Goal: Check status: Check status

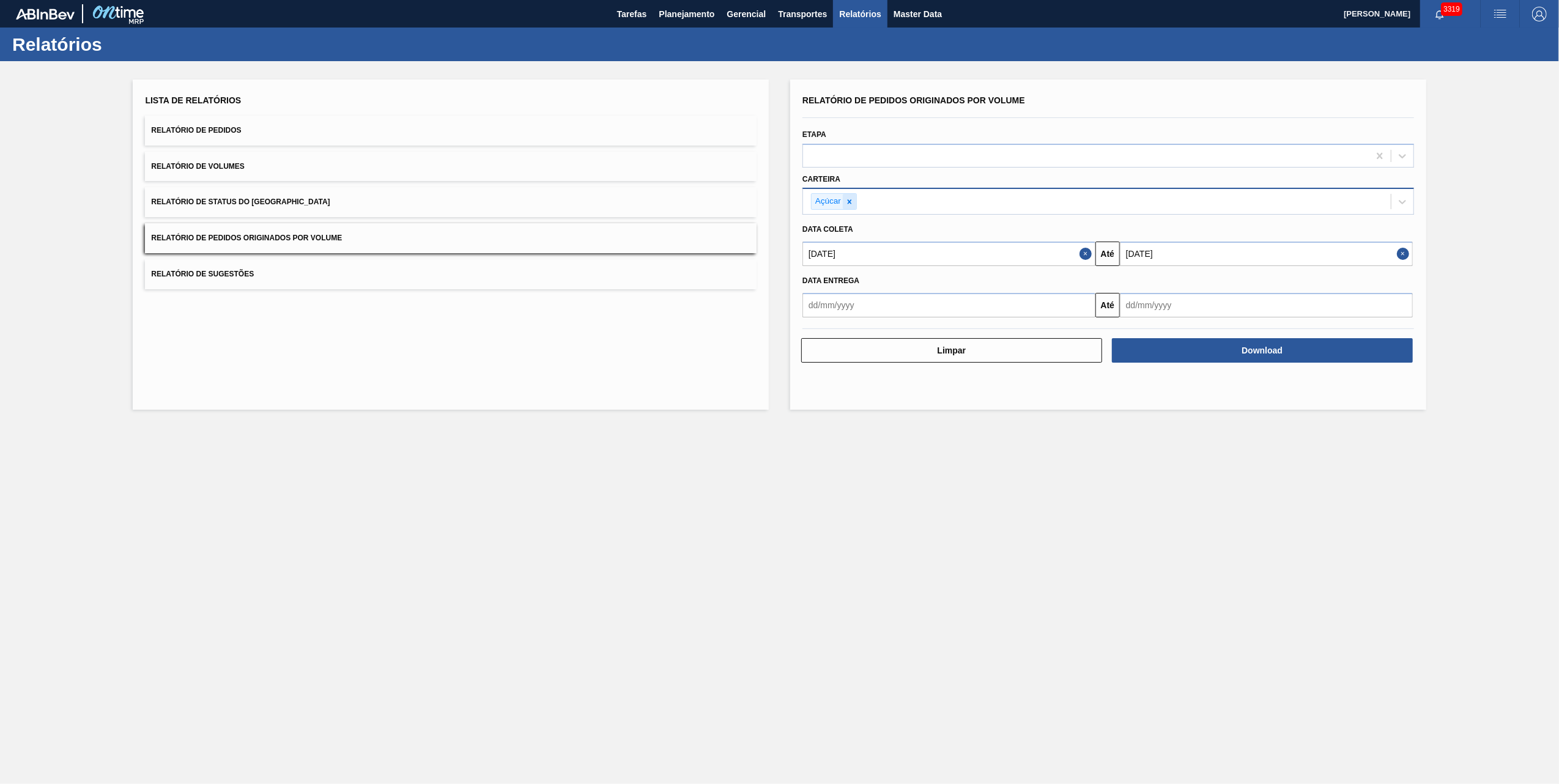
click at [846, 197] on icon at bounding box center [849, 202] width 9 height 9
click at [849, 198] on div "Selecione suas carteiras" at bounding box center [858, 200] width 99 height 10
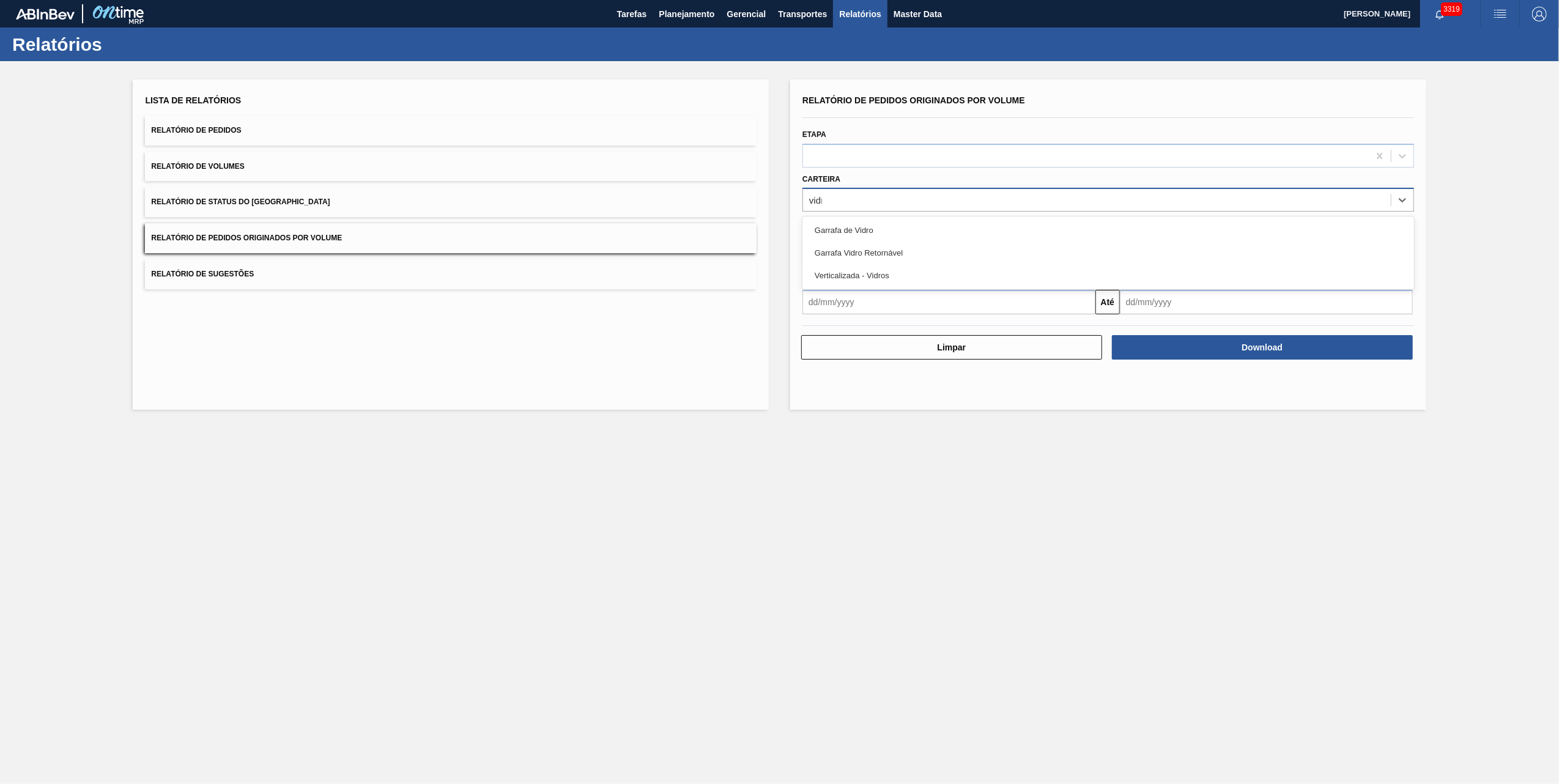
type input "vidro"
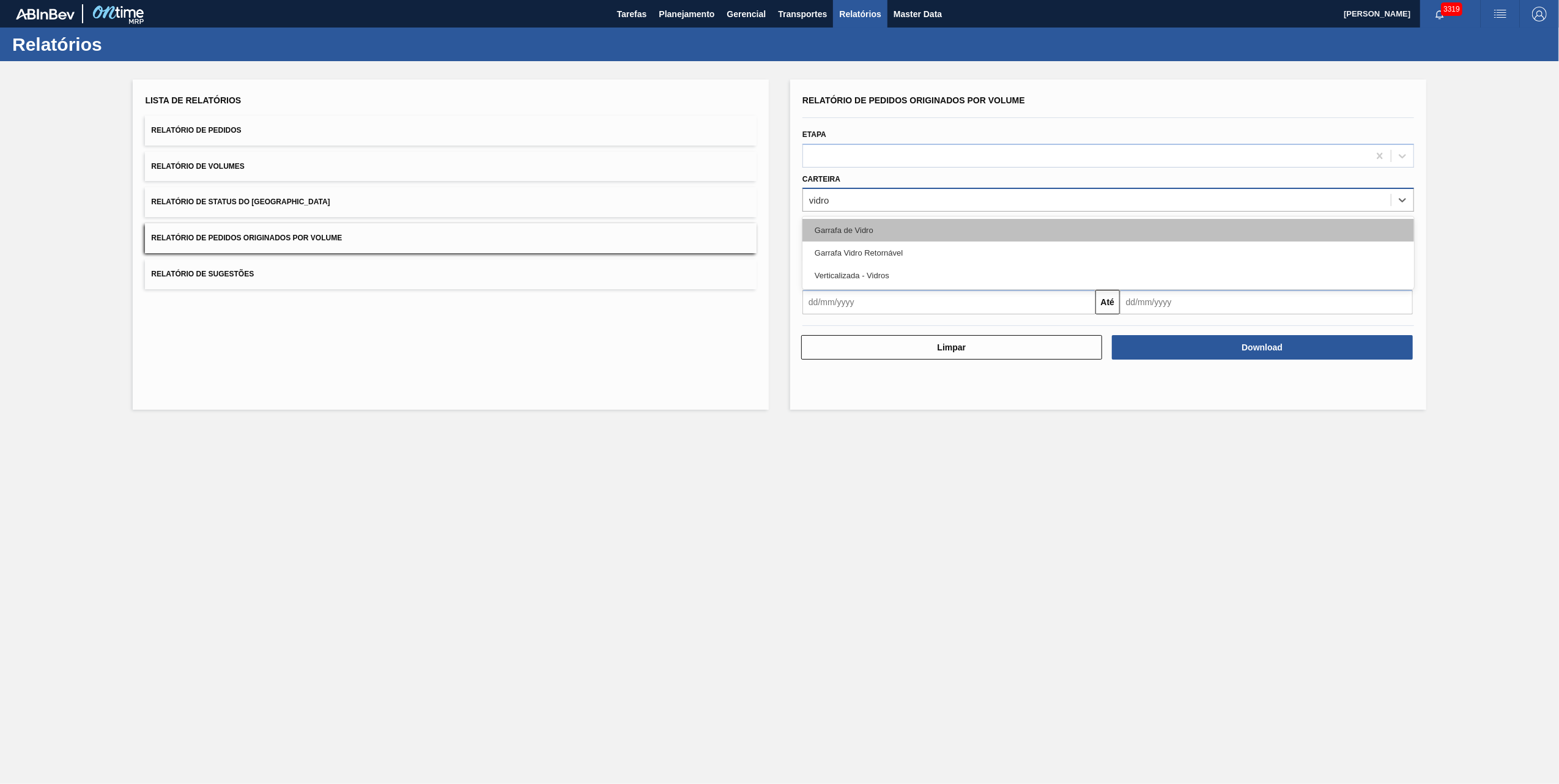
click at [854, 238] on div "Garrafa de Vidro" at bounding box center [1108, 230] width 611 height 22
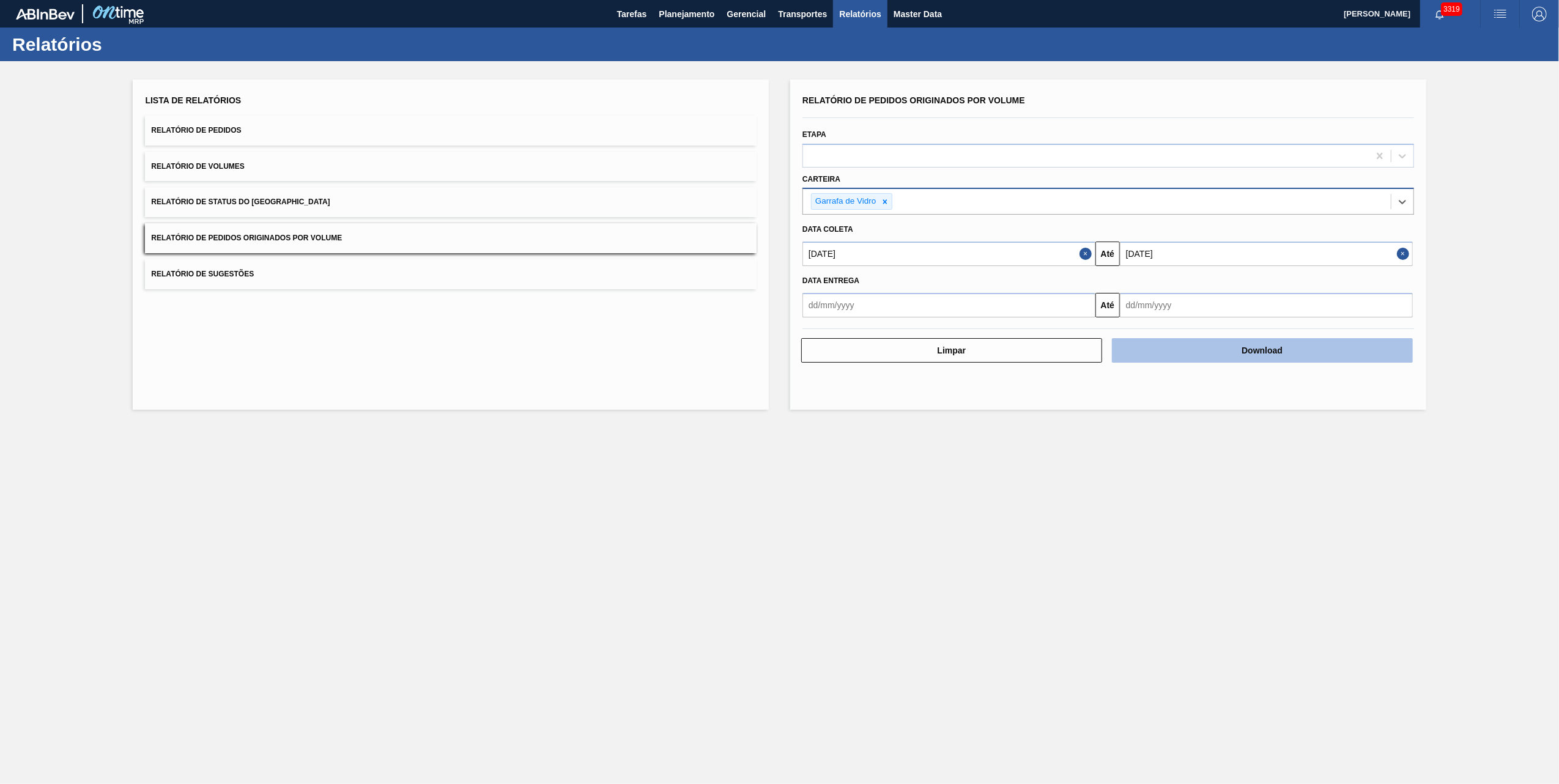
click at [1228, 344] on button "Download" at bounding box center [1261, 350] width 301 height 24
click at [685, 16] on span "Planejamento" at bounding box center [686, 14] width 55 height 14
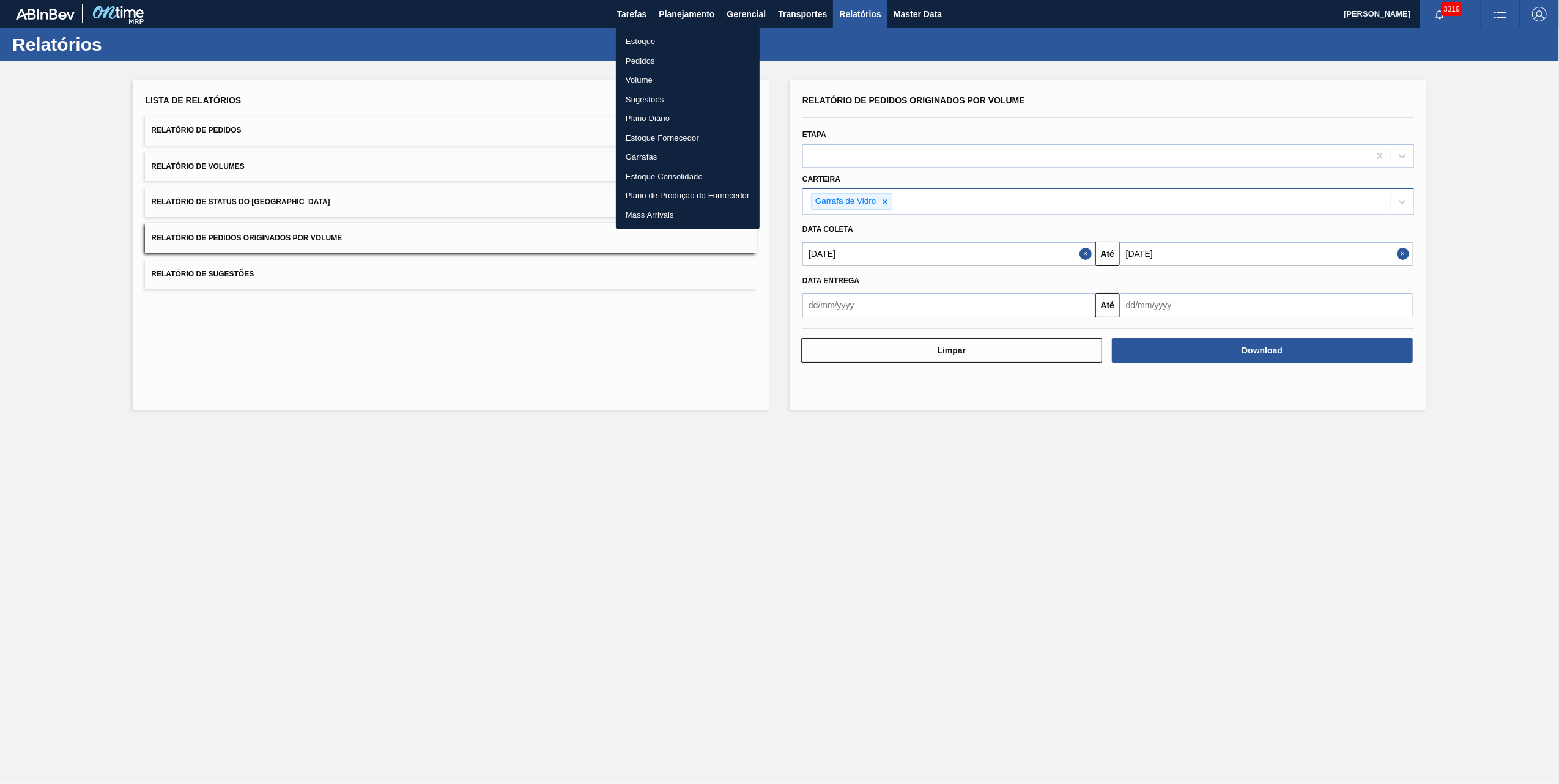
click at [636, 59] on li "Pedidos" at bounding box center [687, 61] width 143 height 19
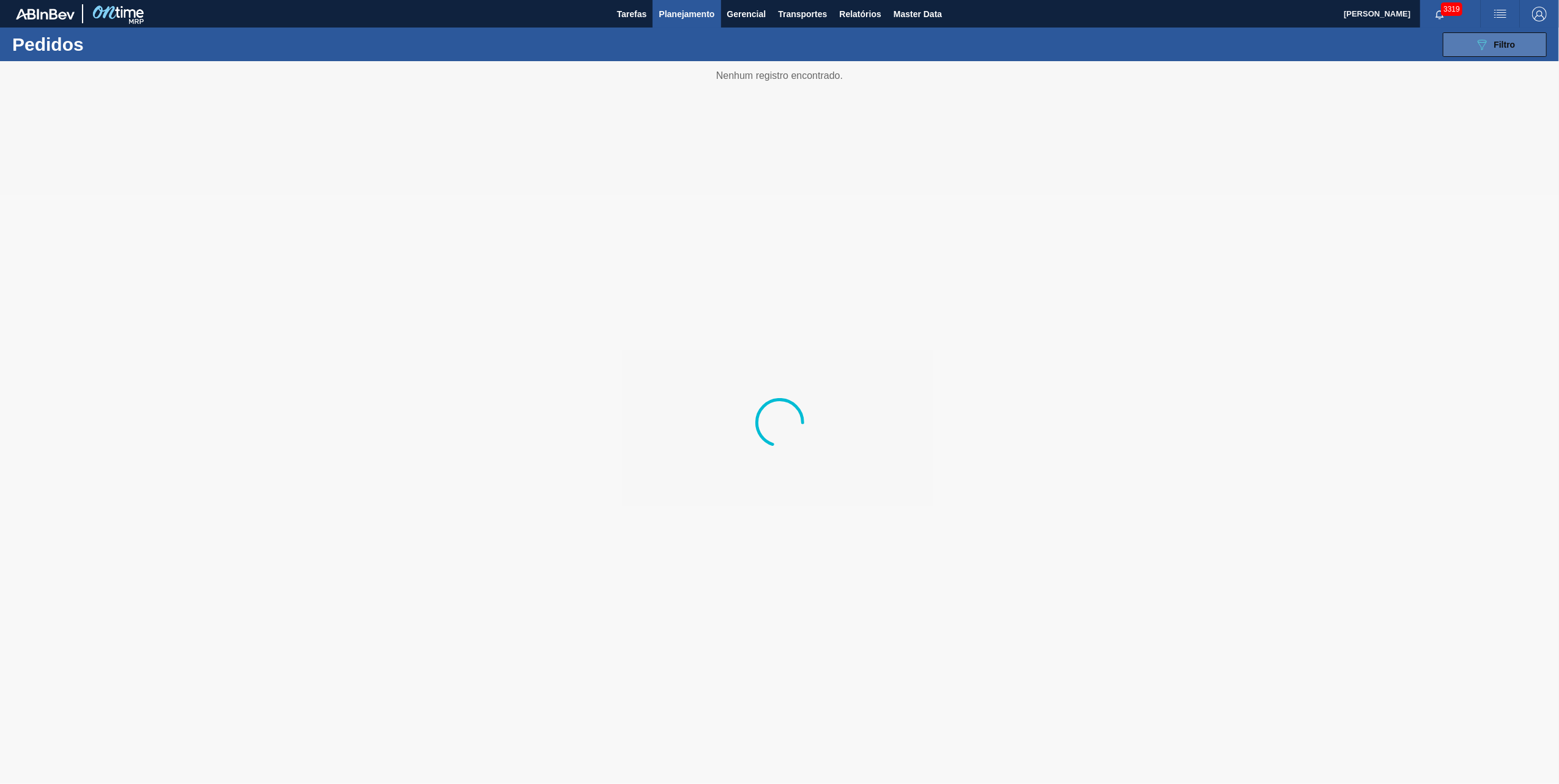
click at [1467, 50] on button "089F7B8B-B2A5-4AFE-B5C0-19BA573D28AC Filtro" at bounding box center [1494, 45] width 104 height 24
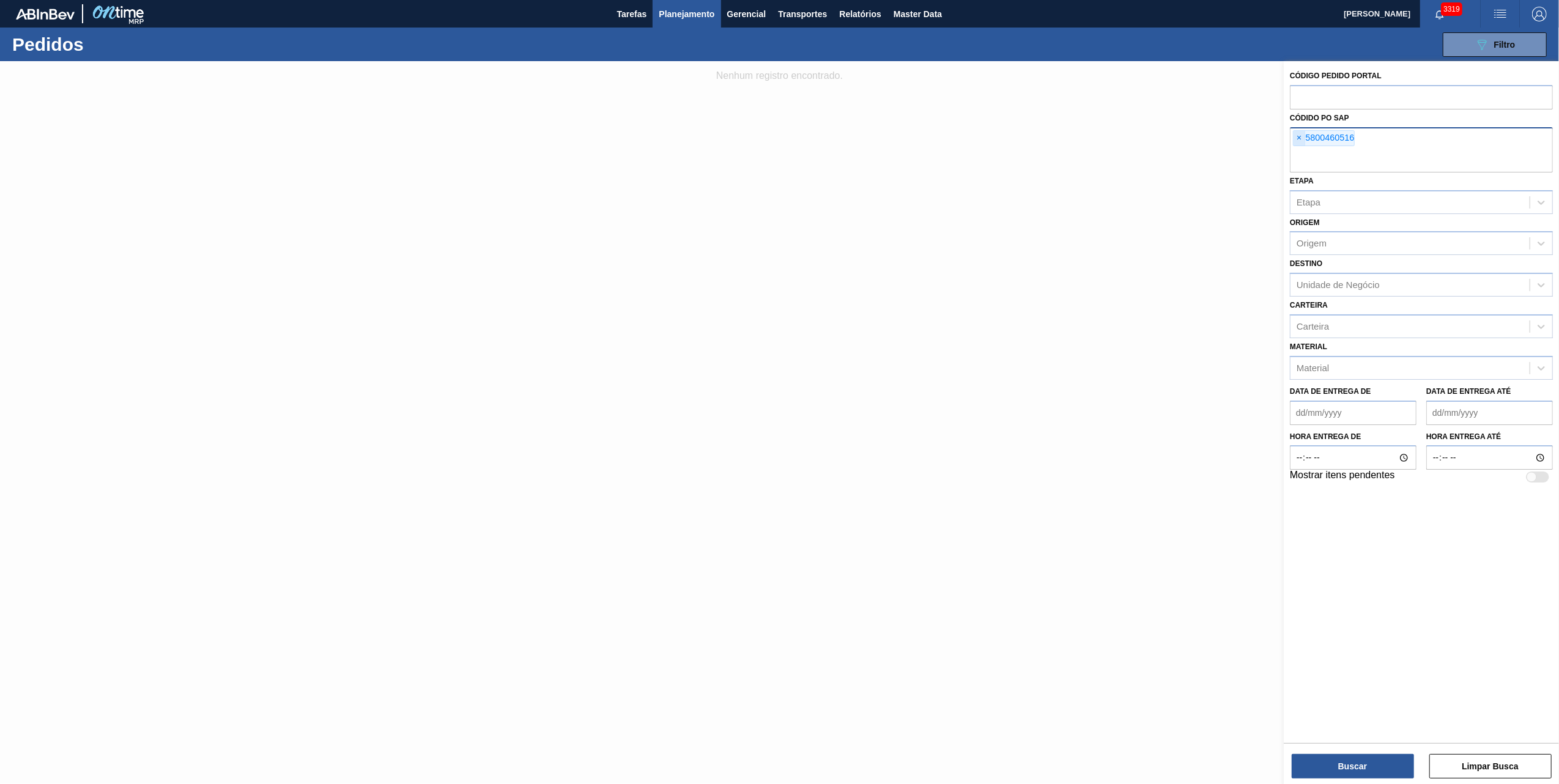
click at [1300, 141] on span "×" at bounding box center [1299, 138] width 12 height 14
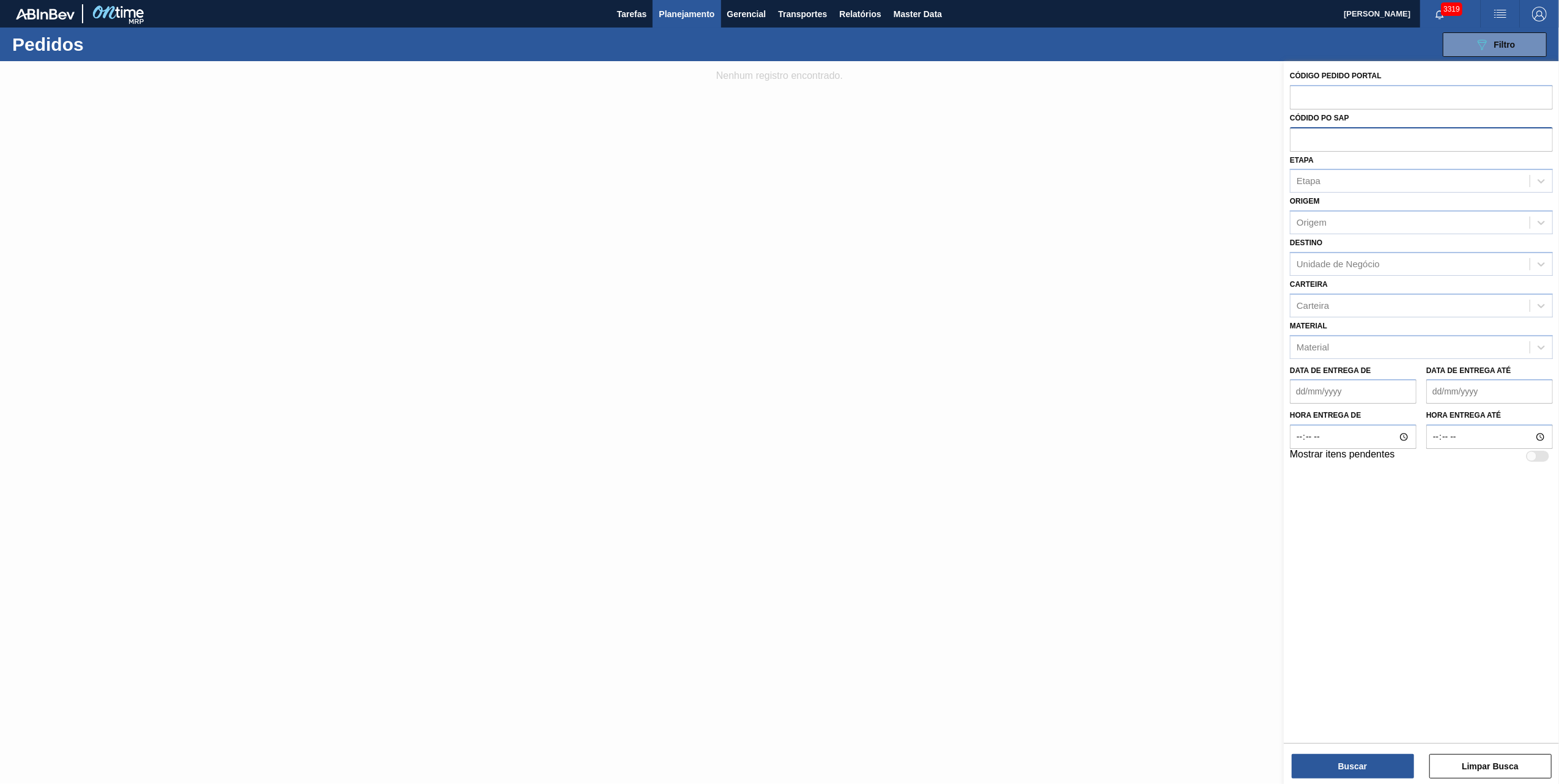
paste input "5800369266"
type input "5800369266"
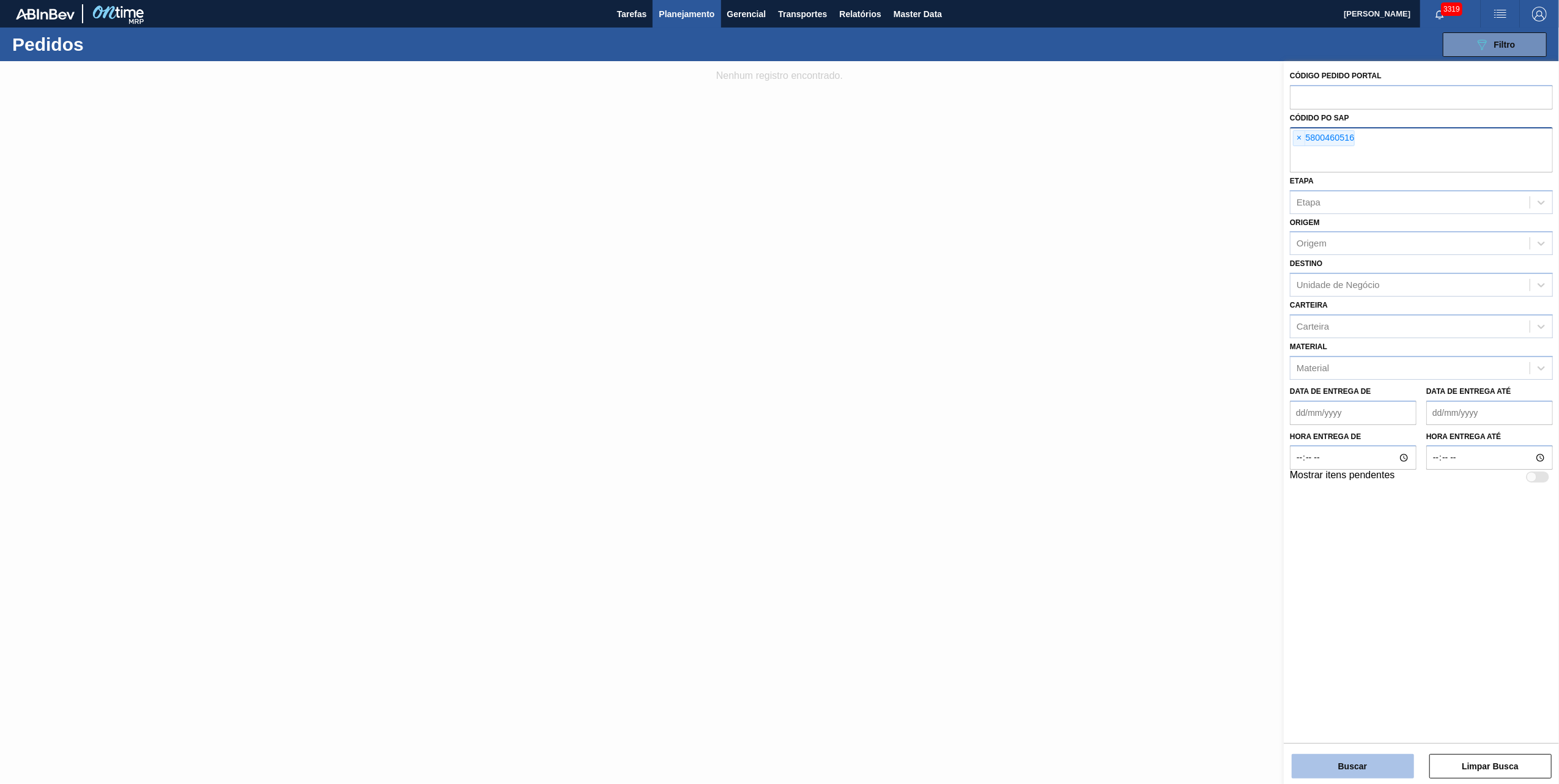
click at [1343, 778] on button "Buscar" at bounding box center [1353, 766] width 123 height 24
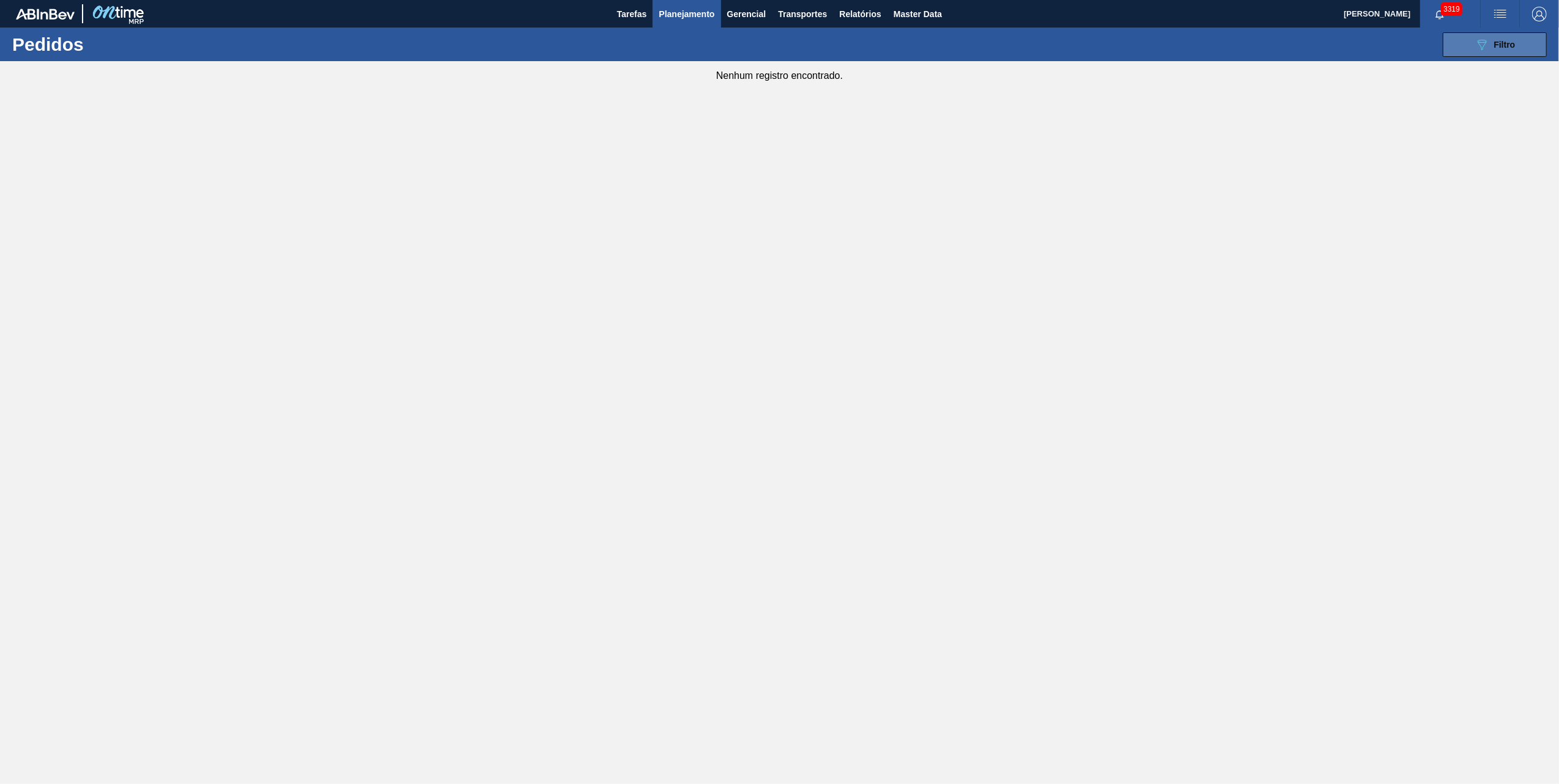
click at [1506, 56] on button "089F7B8B-B2A5-4AFE-B5C0-19BA573D28AC Filtro" at bounding box center [1494, 45] width 104 height 24
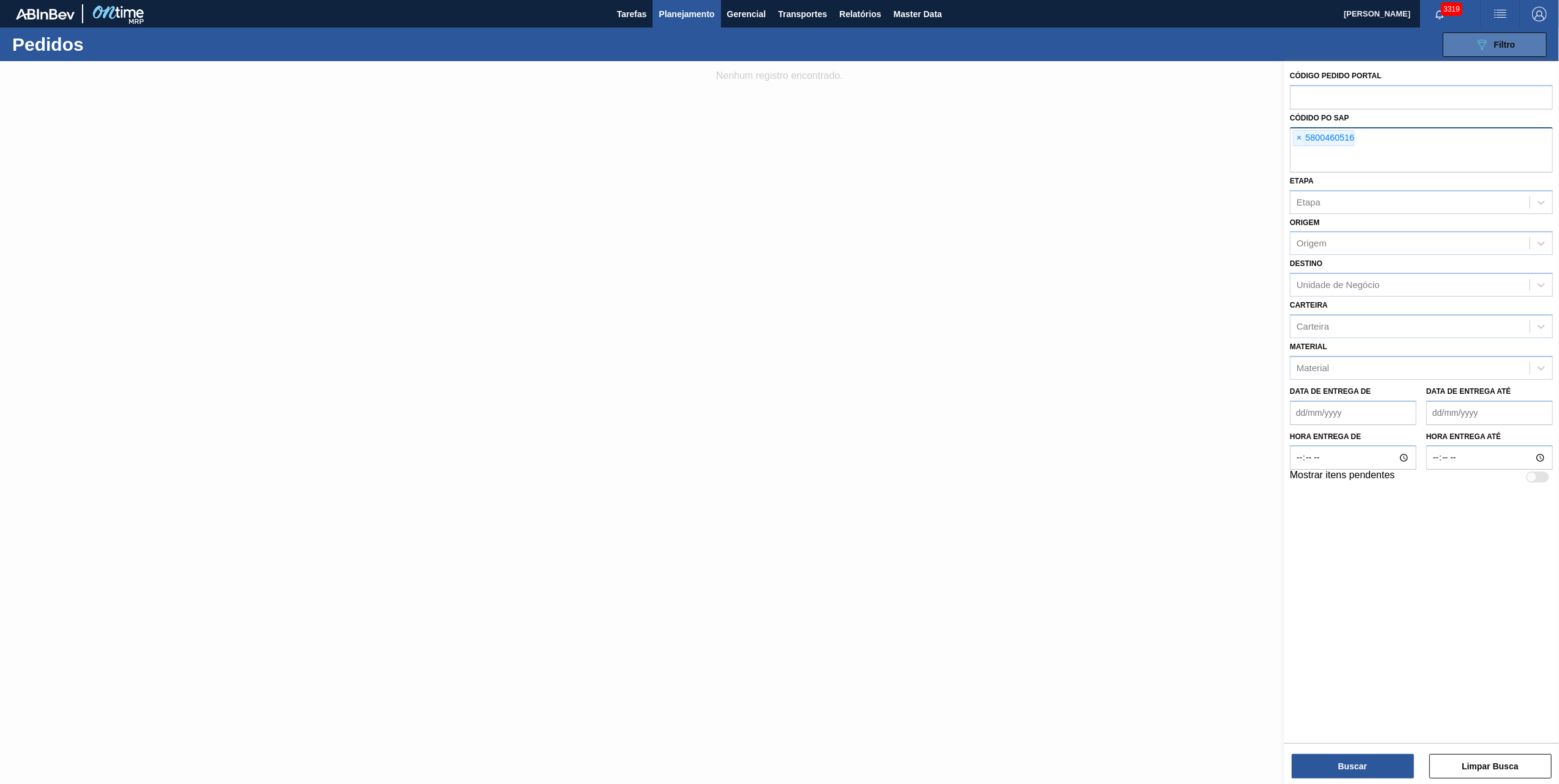
click at [1502, 40] on span "Filtro" at bounding box center [1505, 45] width 22 height 10
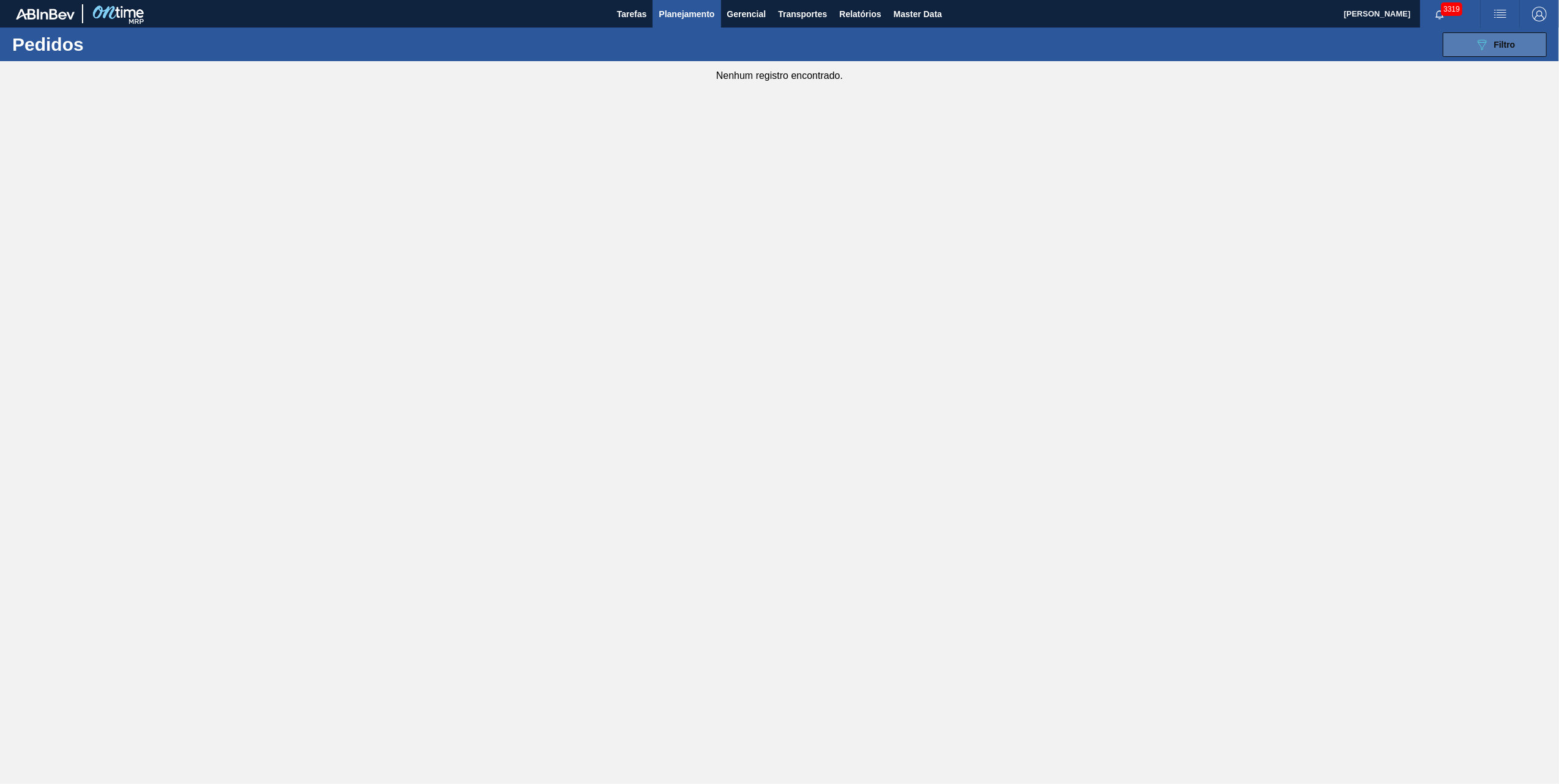
click at [1457, 54] on button "089F7B8B-B2A5-4AFE-B5C0-19BA573D28AC Filtro" at bounding box center [1494, 45] width 104 height 24
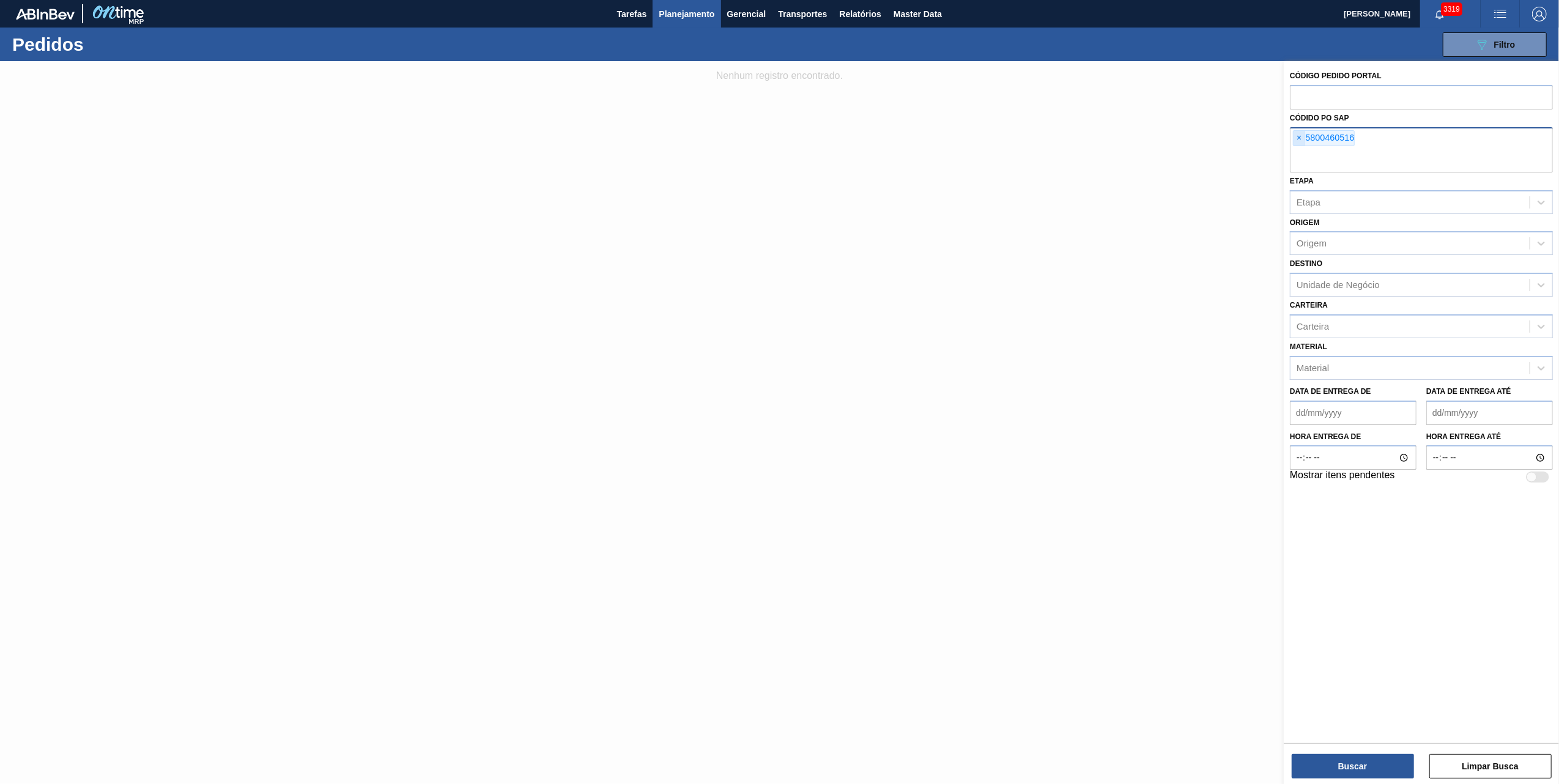
click at [1297, 140] on span "×" at bounding box center [1299, 138] width 12 height 14
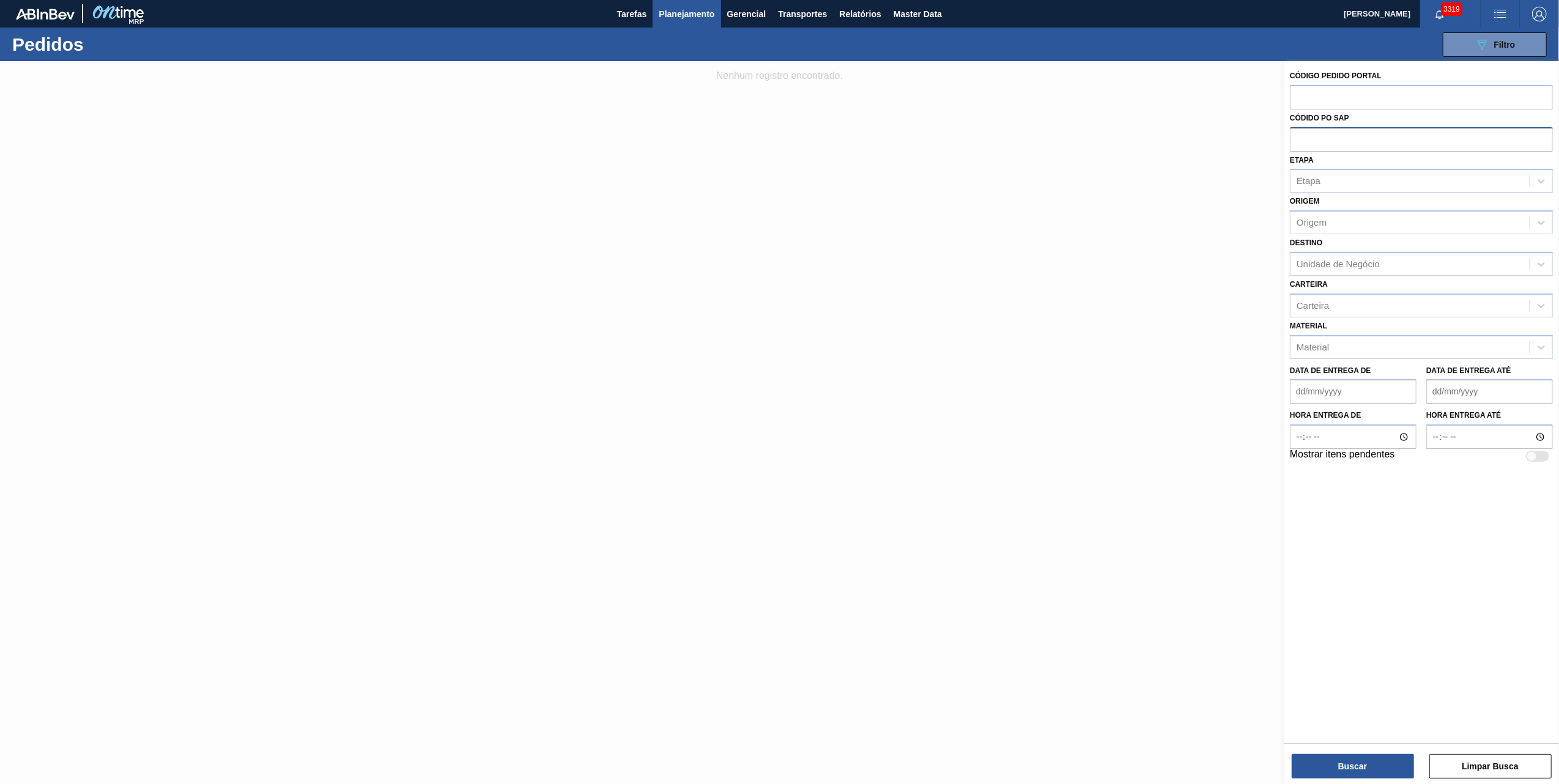
paste input "5800369266"
type input "5800369266"
click at [1356, 765] on button "Buscar" at bounding box center [1353, 766] width 123 height 24
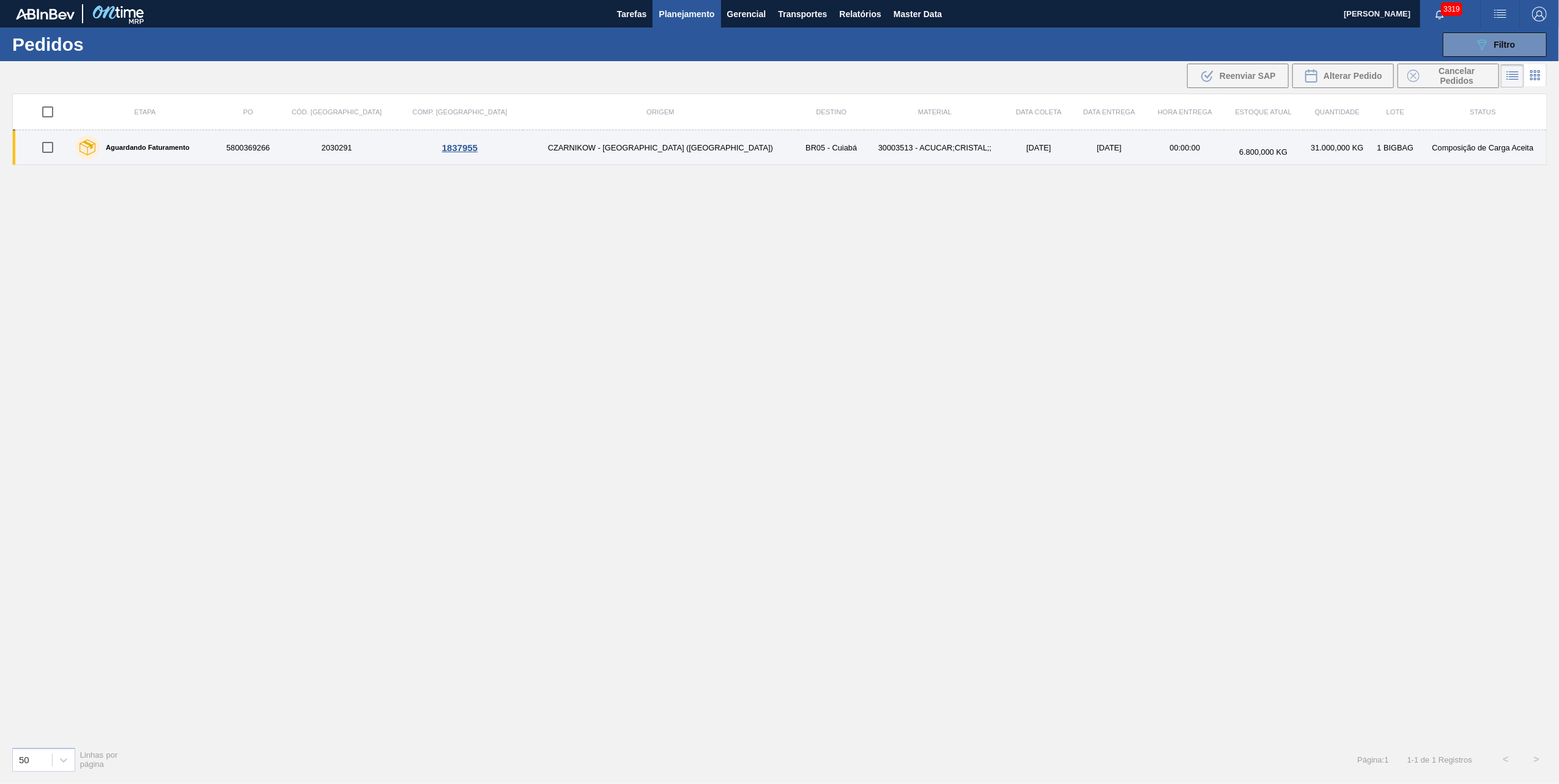
click at [864, 151] on td "30003513 - ACUCAR;CRISTAL;;" at bounding box center [934, 148] width 141 height 35
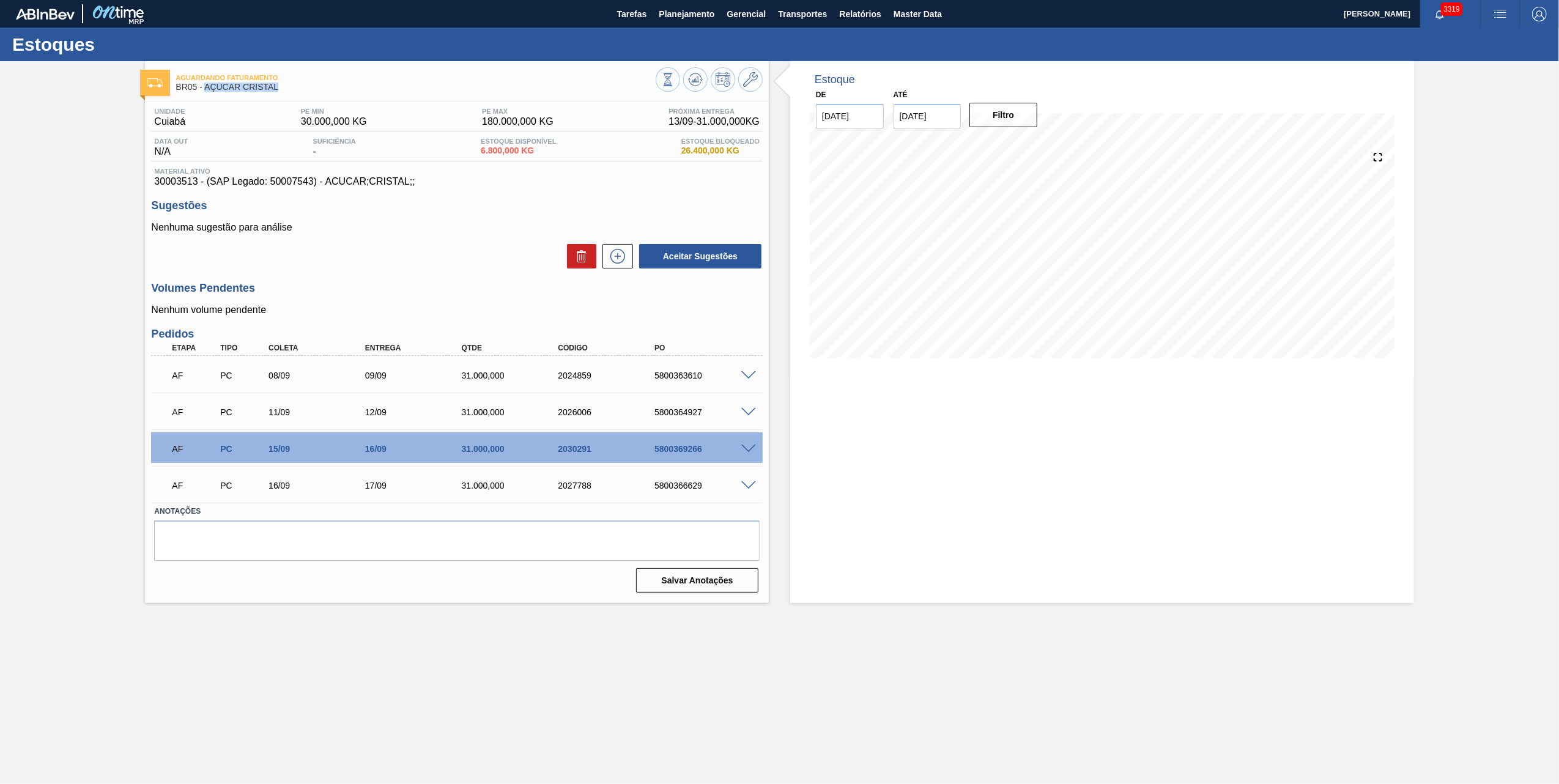
drag, startPoint x: 291, startPoint y: 86, endPoint x: 207, endPoint y: 94, distance: 84.4
click at [207, 94] on div "Aguardando Faturamento BR05 - AÇÚCAR CRISTAL" at bounding box center [415, 83] width 480 height 27
copy span "AÇÚCAR CRISTAL"
